Goal: Task Accomplishment & Management: Complete application form

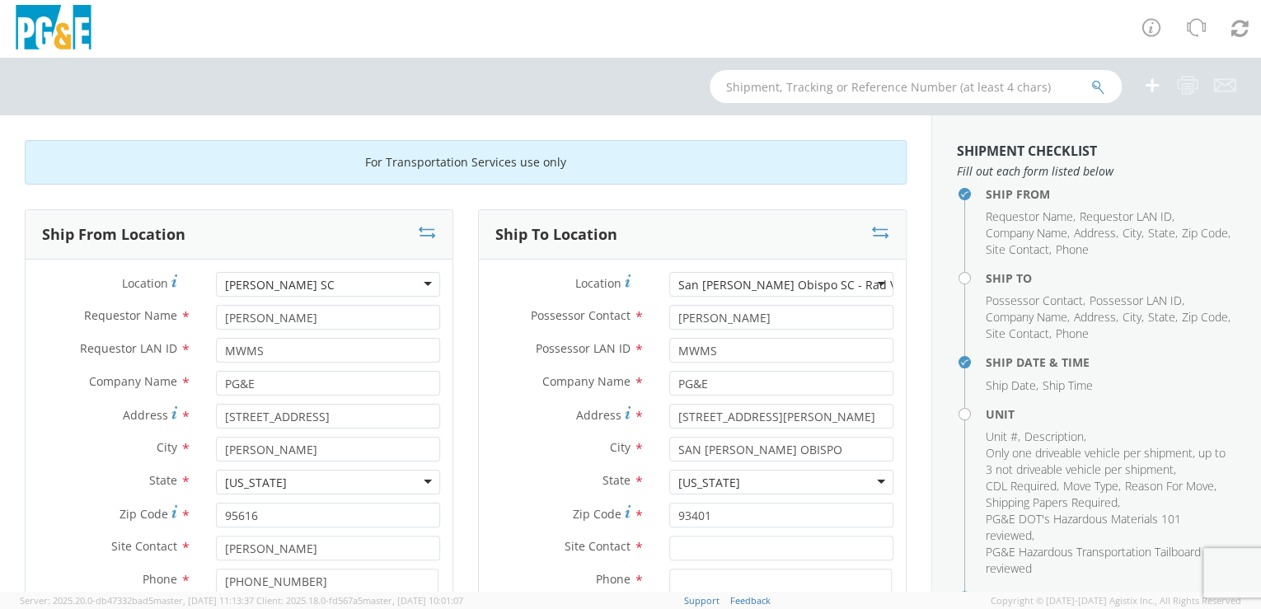
scroll to position [1487, 0]
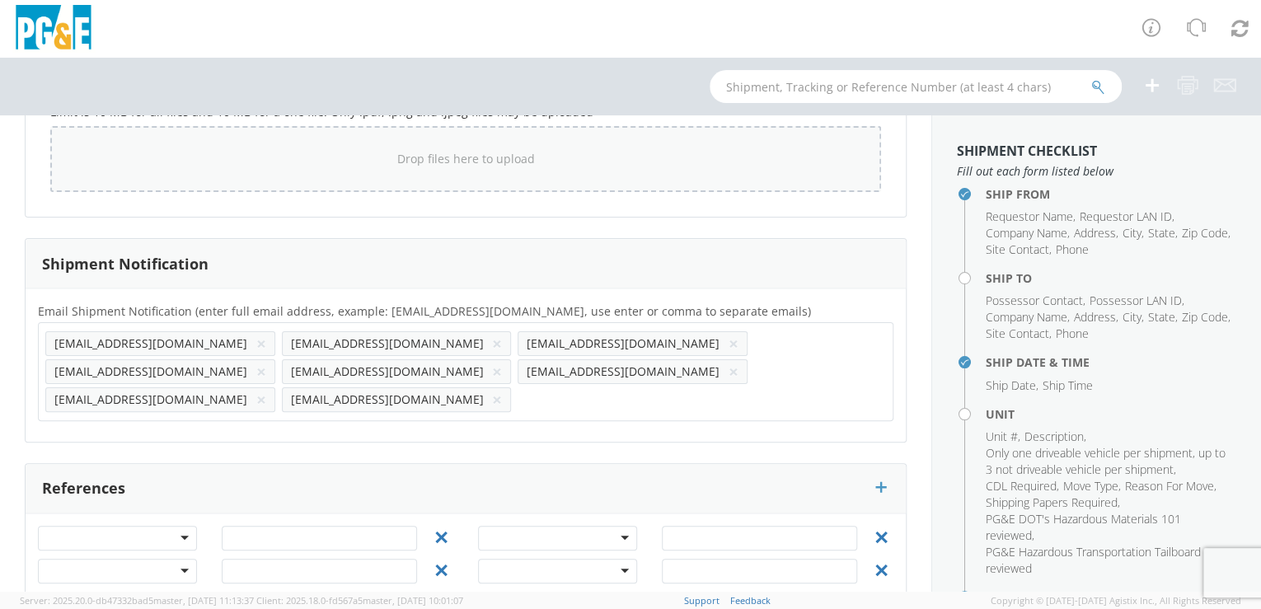
click at [466, 152] on span "Drop files here to upload" at bounding box center [466, 159] width 138 height 16
type input "C:\fakepath\B26023.jpg"
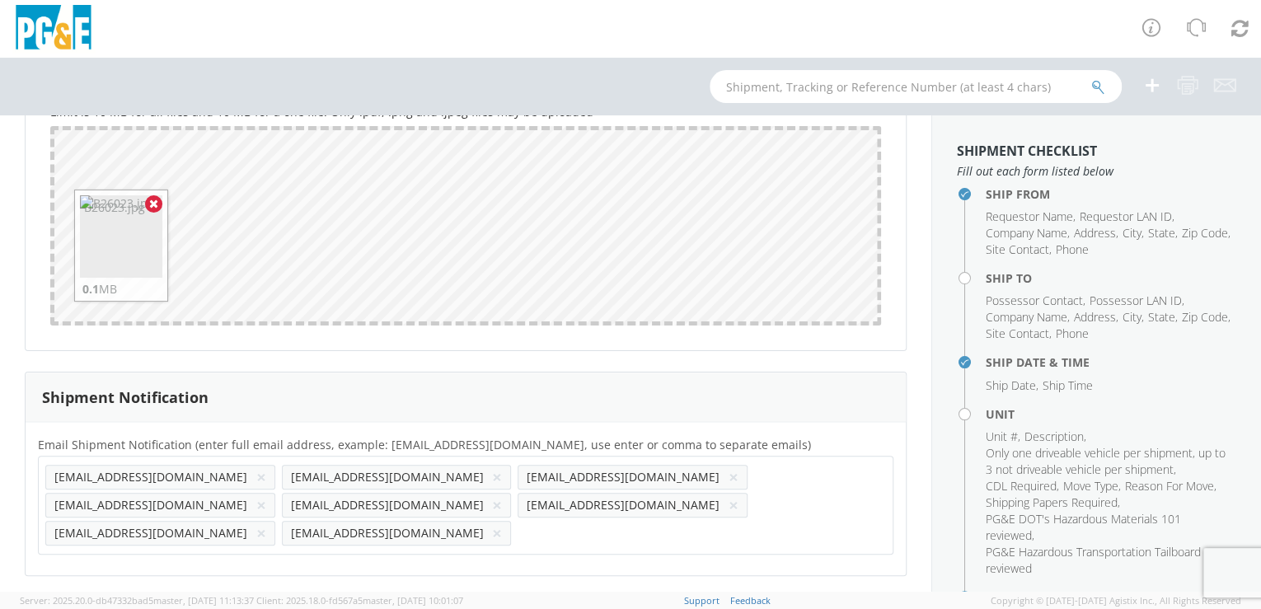
click at [518, 521] on input "text" at bounding box center [570, 533] width 105 height 24
paste input "[EMAIL_ADDRESS][DOMAIN_NAME]"
type input "[EMAIL_ADDRESS][DOMAIN_NAME]"
click at [443, 530] on div "Email Shipment Notification (enter full email address, example: [EMAIL_ADDRESS]…" at bounding box center [466, 498] width 880 height 153
click at [754, 521] on input "text" at bounding box center [806, 533] width 105 height 24
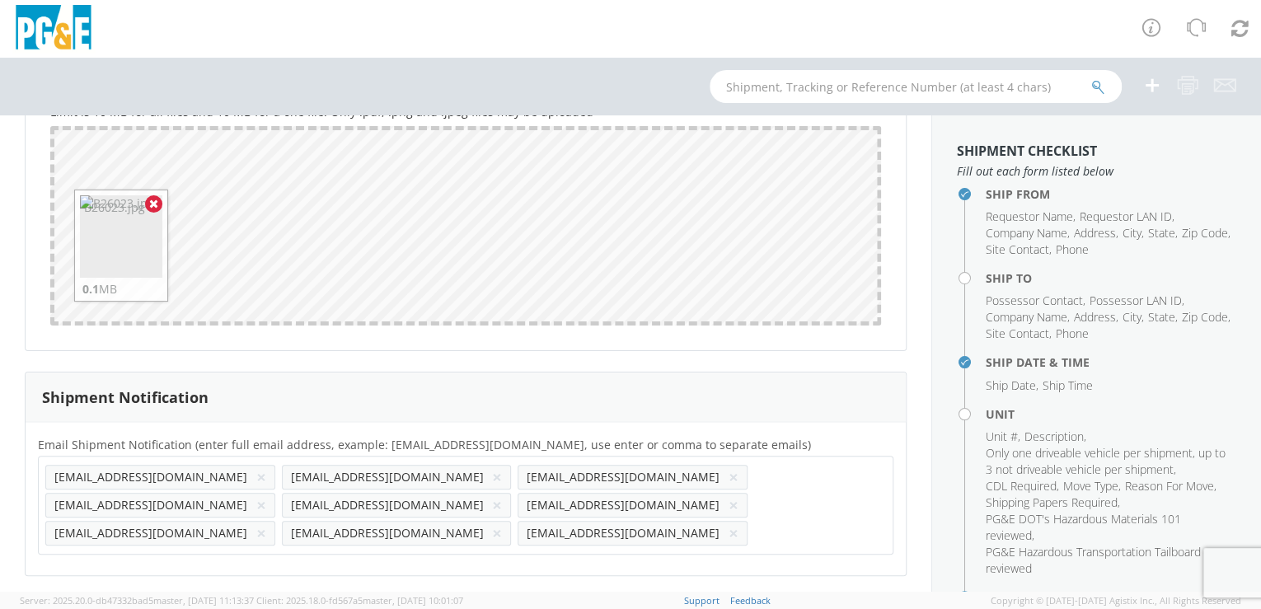
paste input "[EMAIL_ADDRESS][DOMAIN_NAME]"
type input "[EMAIL_ADDRESS][DOMAIN_NAME]"
click at [558, 532] on div "Email Shipment Notification (enter full email address, example: [EMAIL_ADDRESS]…" at bounding box center [466, 512] width 880 height 181
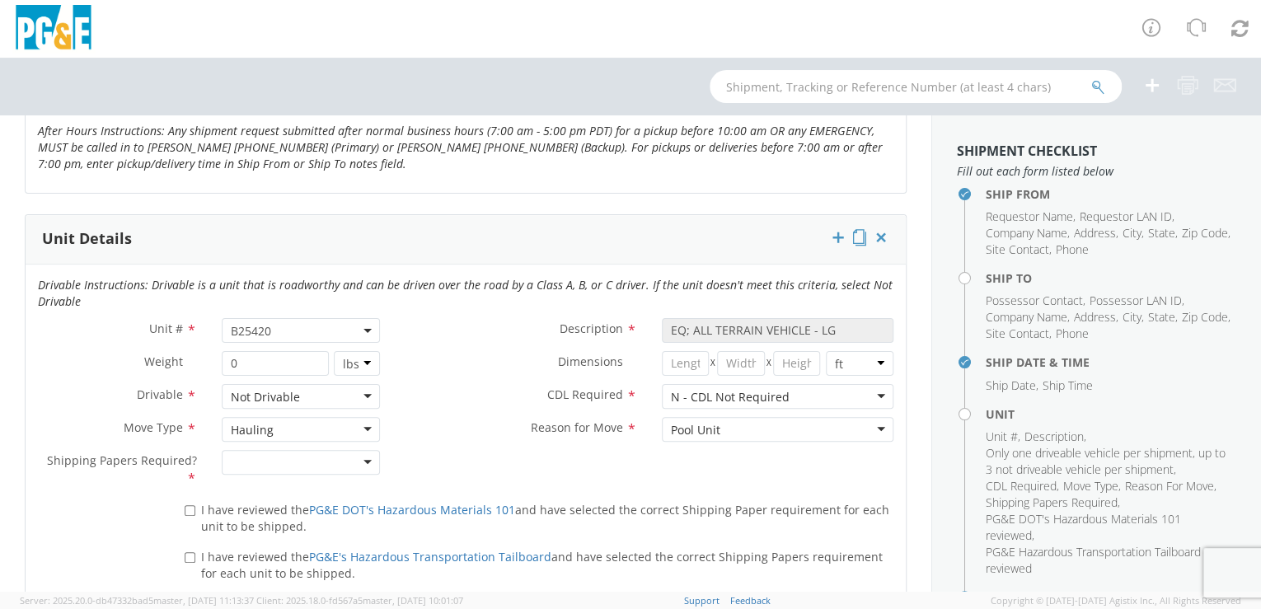
scroll to position [712, 0]
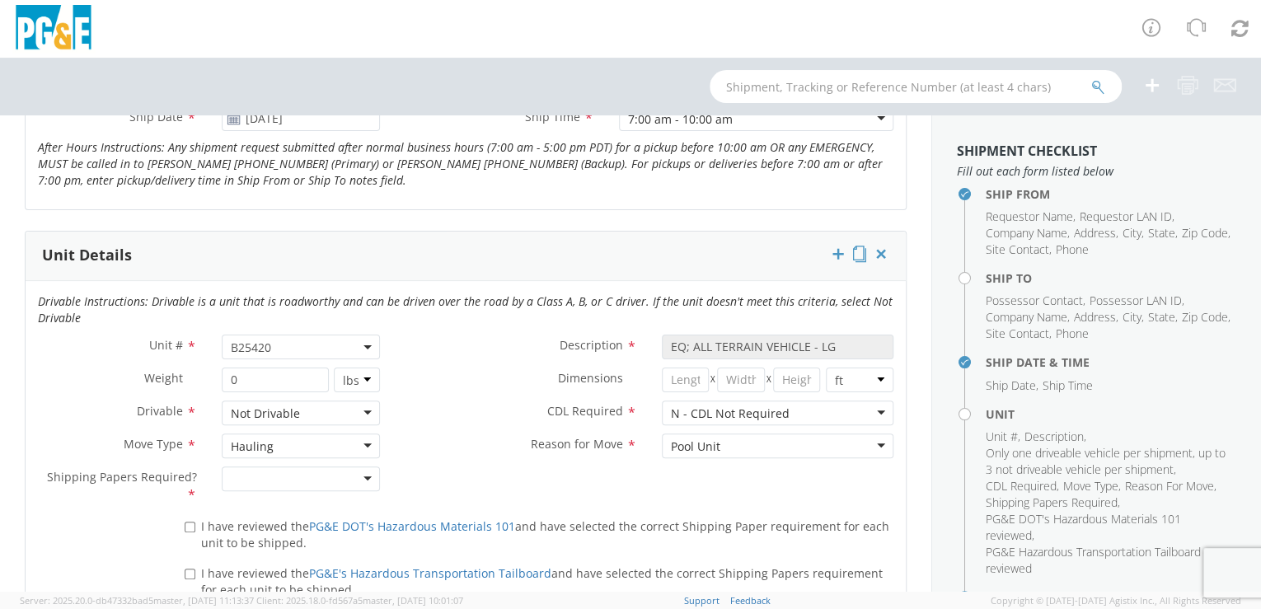
click at [288, 349] on span "B25420" at bounding box center [301, 348] width 141 height 16
click at [280, 368] on input "search" at bounding box center [300, 374] width 148 height 25
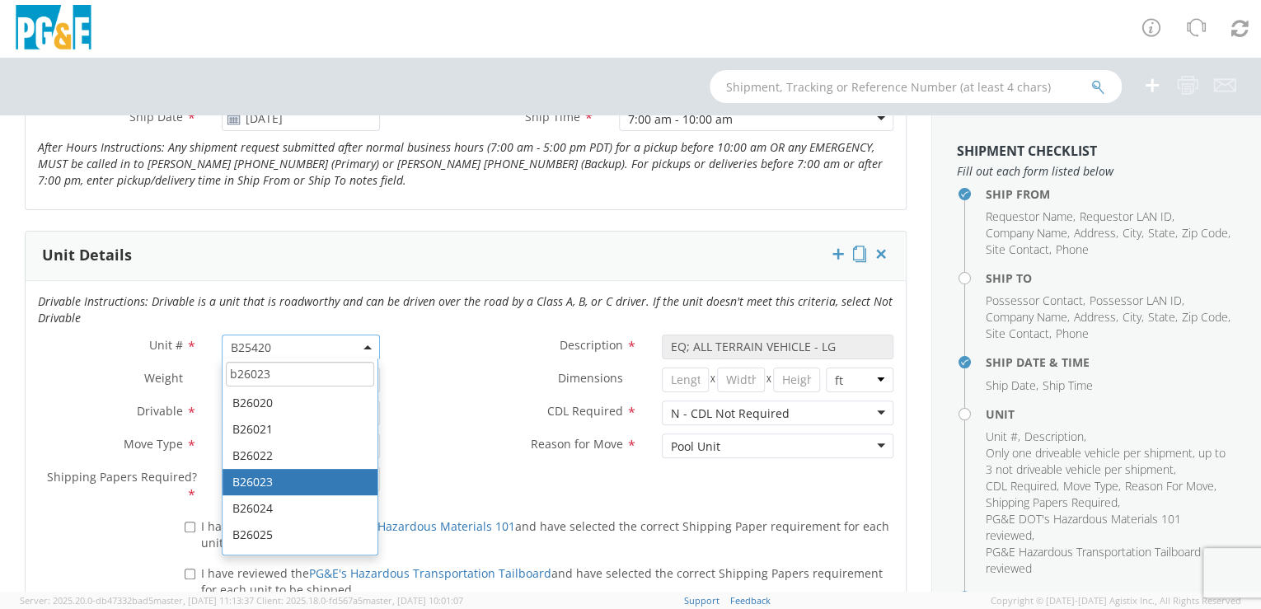
type input "b26023"
select select "B26023"
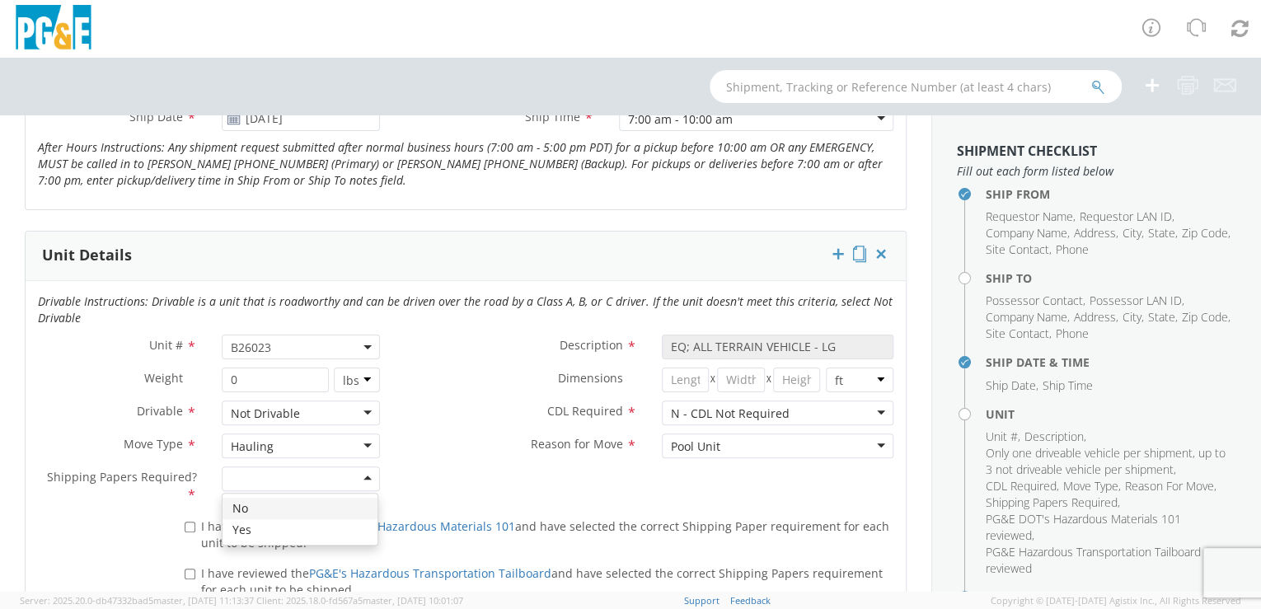
click at [366, 475] on div at bounding box center [301, 479] width 159 height 25
click at [190, 528] on input "I have reviewed the PG&E DOT's Hazardous Materials 101 and have selected the co…" at bounding box center [190, 527] width 11 height 11
checkbox input "true"
drag, startPoint x: 190, startPoint y: 570, endPoint x: 290, endPoint y: 557, distance: 101.4
click at [191, 570] on input "I have reviewed the PG&E's Hazardous Transportation Tailboard and have selected…" at bounding box center [190, 574] width 11 height 11
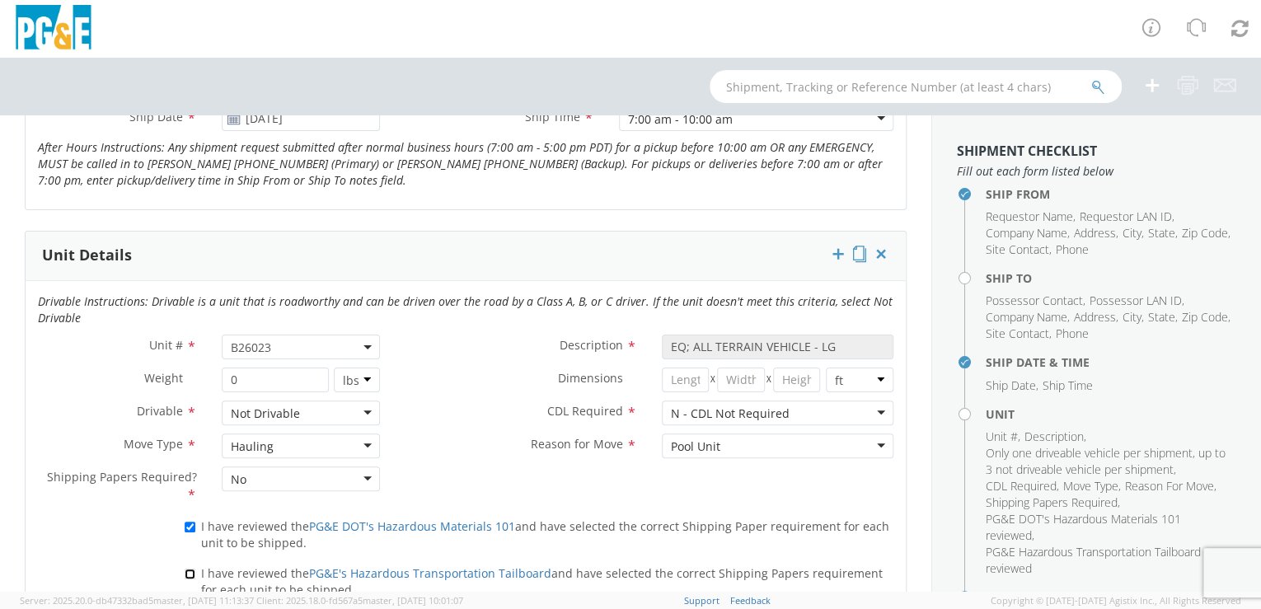
checkbox input "true"
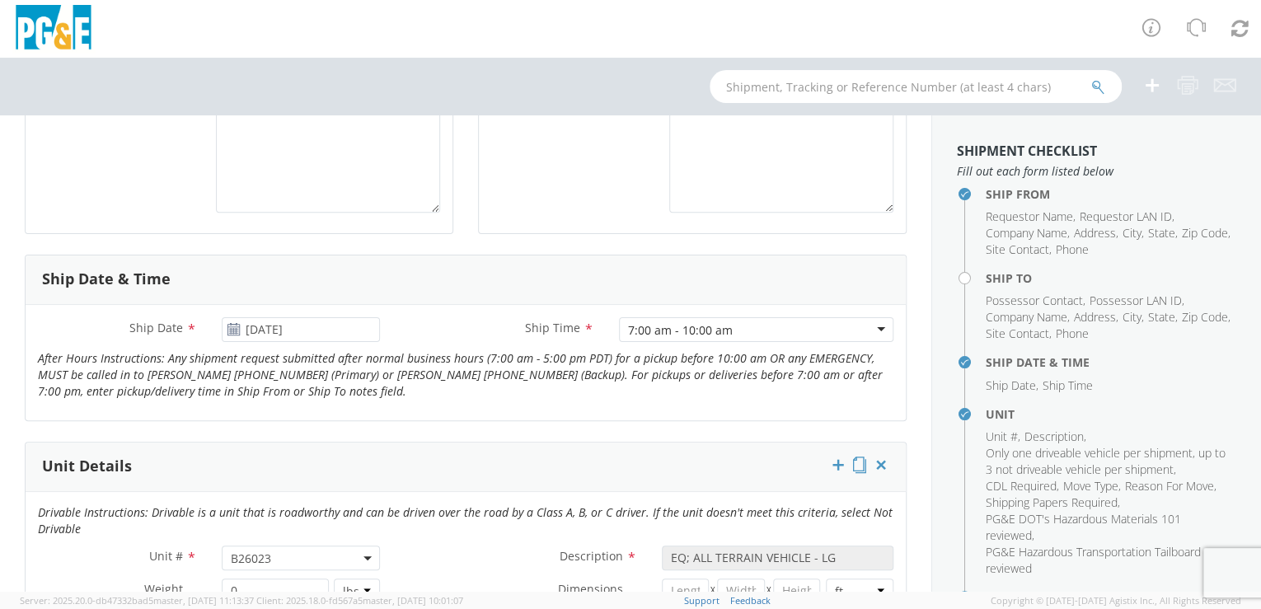
scroll to position [486, 0]
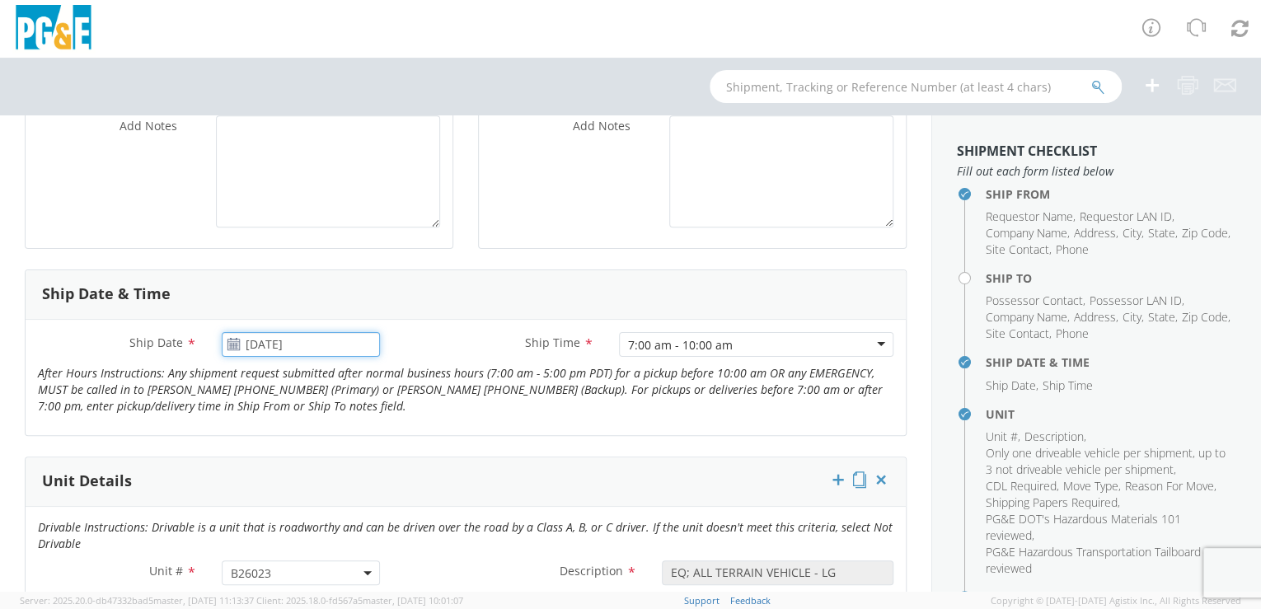
click at [359, 340] on input "[DATE]" at bounding box center [301, 344] width 159 height 25
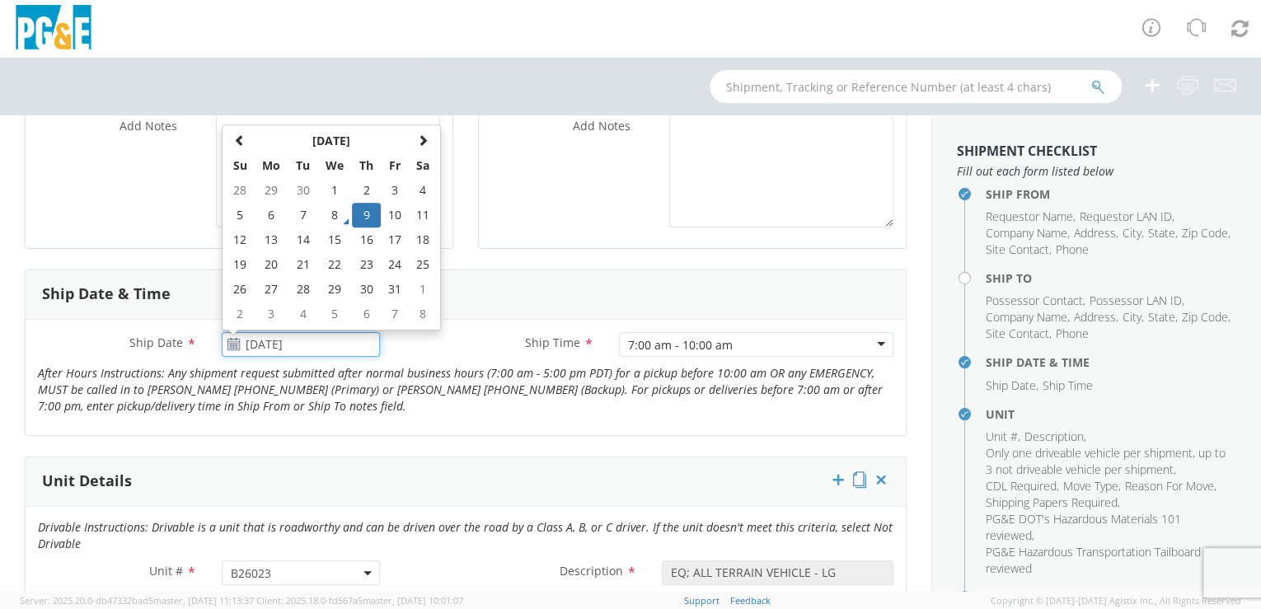
click at [396, 213] on td "10" at bounding box center [395, 215] width 28 height 25
type input "[DATE]"
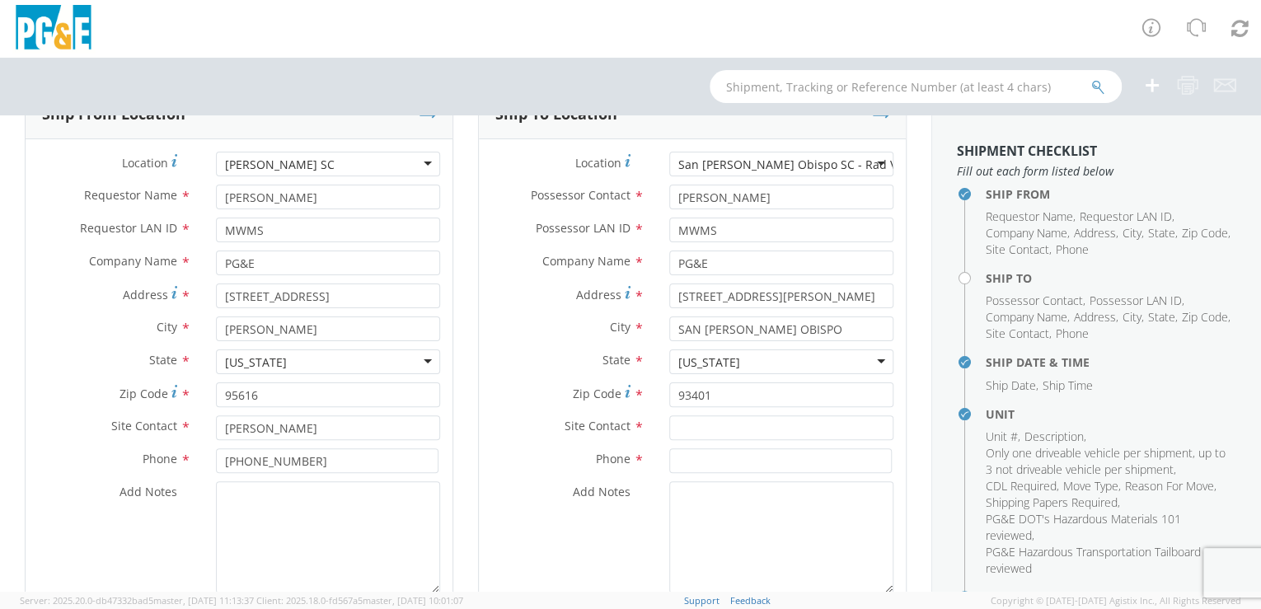
scroll to position [102, 0]
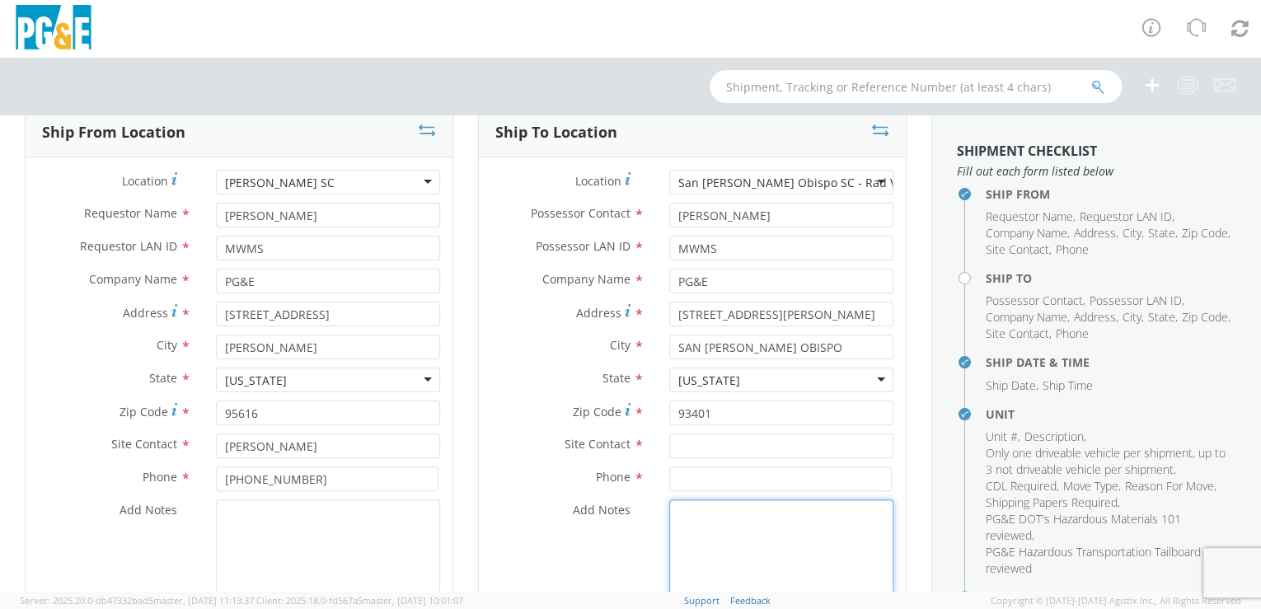
click at [708, 514] on textarea "Add Notes *" at bounding box center [781, 555] width 224 height 112
paste textarea "[PERSON_NAME]"
type textarea "Please hold for [PERSON_NAME]"
click at [783, 592] on agx-version "Server: 2025.20.0-db47332bad5 master, [DATE] 11:13:37 Client: 2025.18.0-fd567a5…" at bounding box center [630, 600] width 1261 height 17
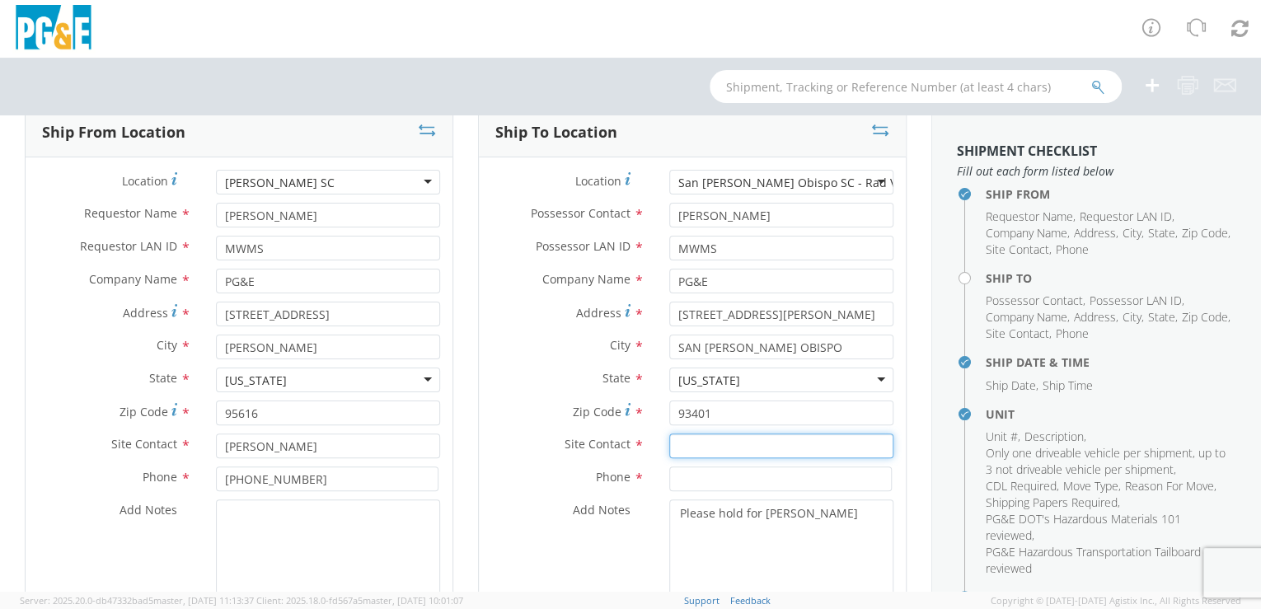
click at [677, 446] on input "text" at bounding box center [781, 446] width 224 height 25
paste input "[PERSON_NAME]"
type input "[PERSON_NAME]"
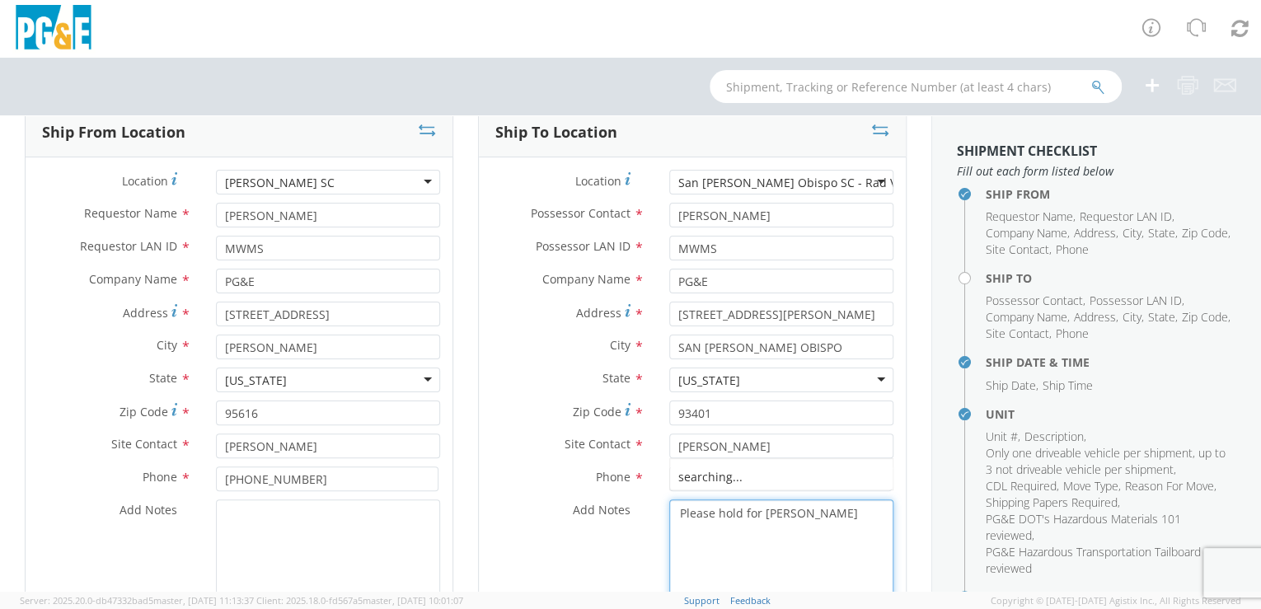
click at [695, 557] on textarea "Please hold for [PERSON_NAME]" at bounding box center [781, 555] width 224 height 112
click at [673, 480] on input at bounding box center [780, 479] width 223 height 25
paste input "[PHONE_NUMBER]"
type input "[PHONE_NUMBER]"
click at [466, 491] on div "Ship To Location Location * [GEOGRAPHIC_DATA][PERSON_NAME] [GEOGRAPHIC_DATA] - …" at bounding box center [692, 380] width 453 height 546
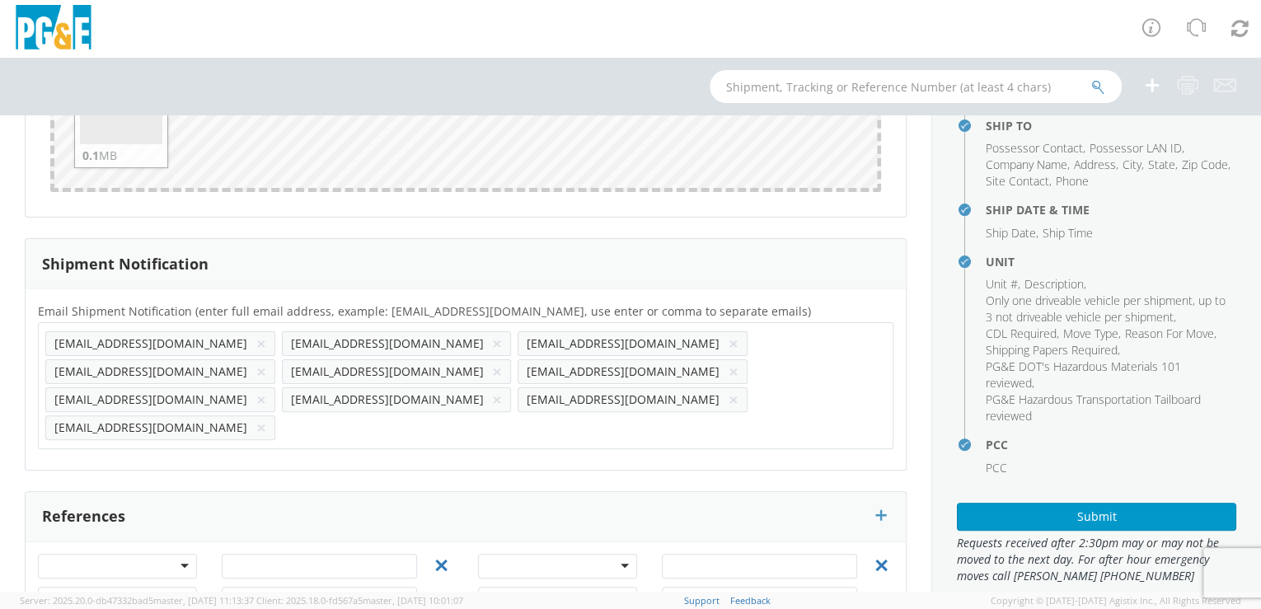
scroll to position [177, 0]
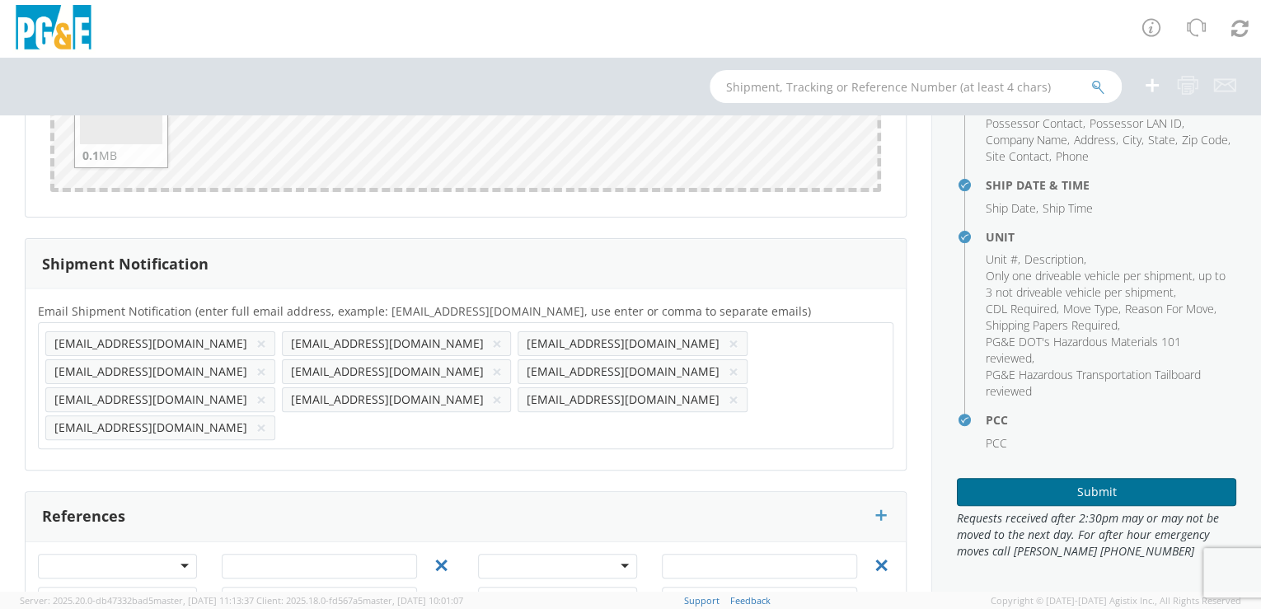
click at [1095, 495] on button "Submit" at bounding box center [1096, 492] width 279 height 28
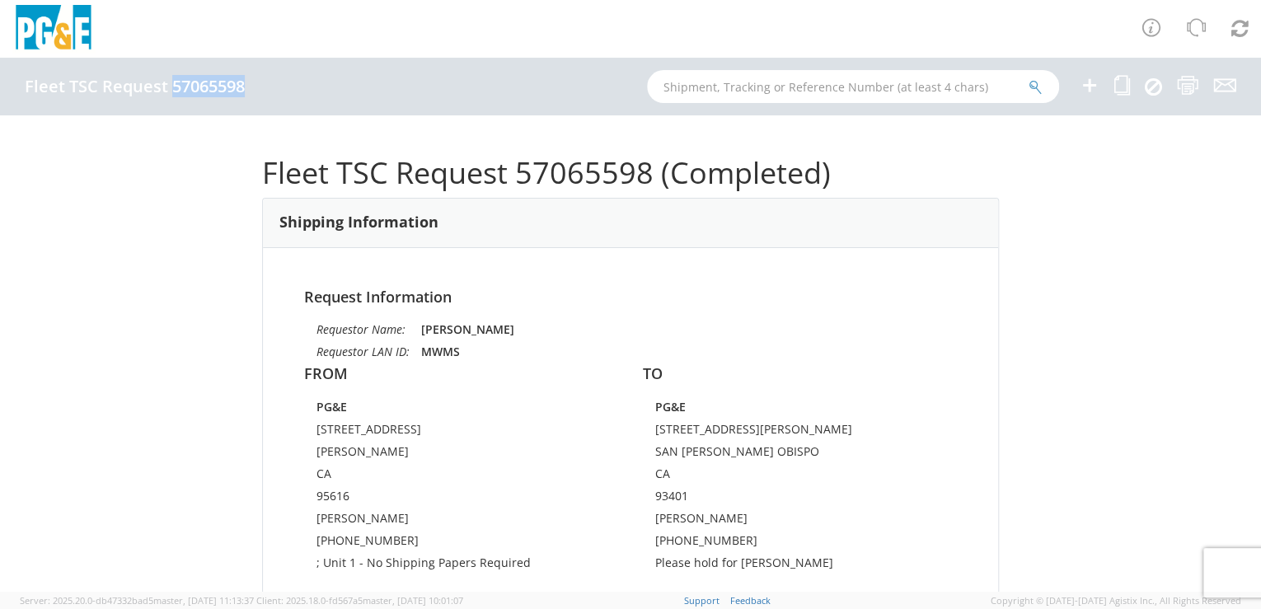
drag, startPoint x: 172, startPoint y: 86, endPoint x: 242, endPoint y: 87, distance: 69.3
click at [242, 87] on h4 "Fleet TSC Request 57065598" at bounding box center [135, 86] width 220 height 18
drag, startPoint x: 242, startPoint y: 87, endPoint x: 223, endPoint y: 87, distance: 18.1
copy h4 "57065598"
